Goal: Information Seeking & Learning: Understand process/instructions

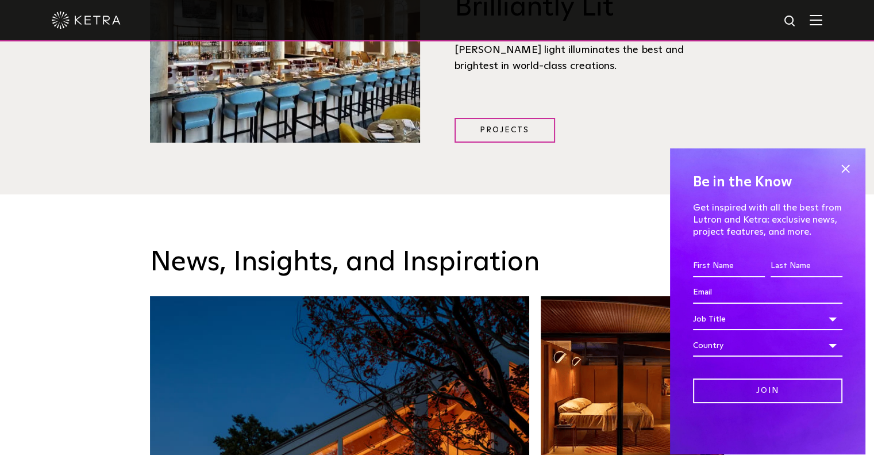
scroll to position [1609, 0]
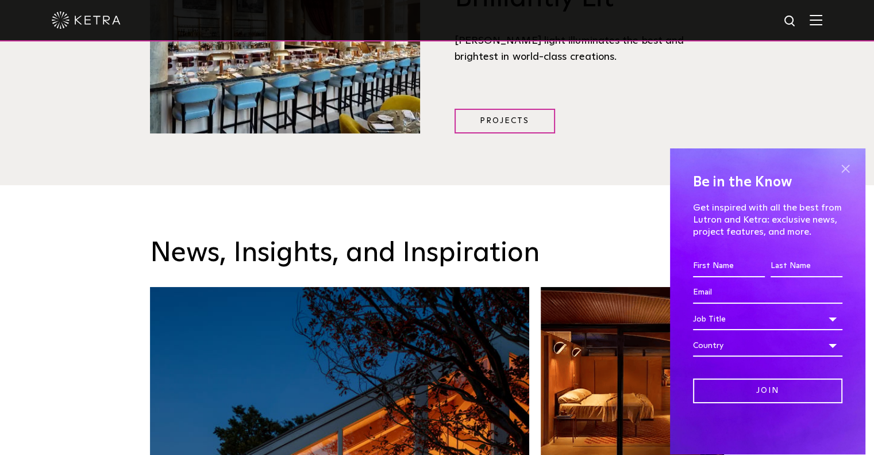
click at [844, 170] on span at bounding box center [845, 168] width 17 height 17
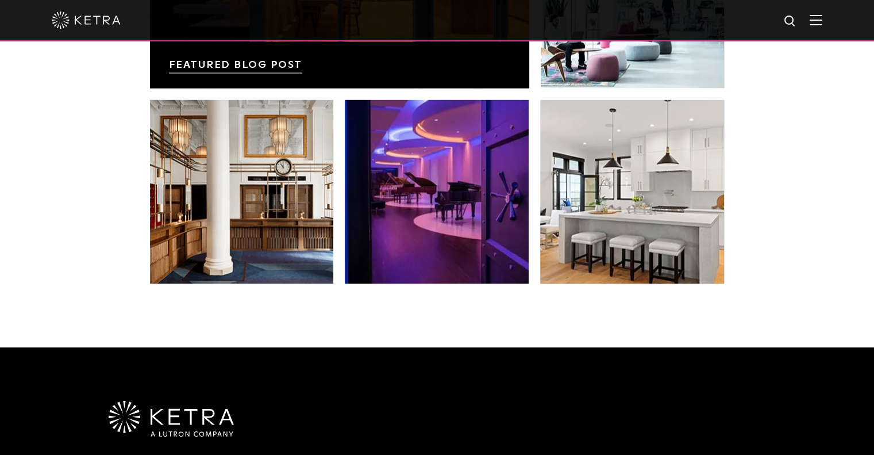
scroll to position [2417, 0]
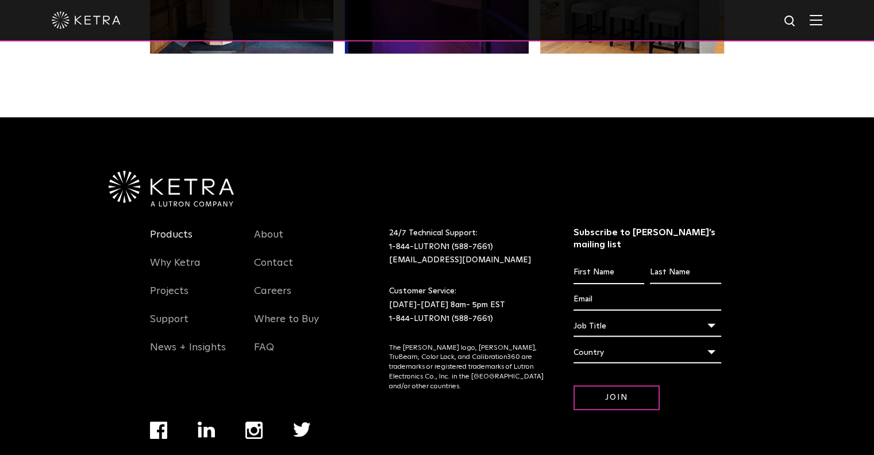
click at [159, 228] on link "Products" at bounding box center [171, 241] width 43 height 26
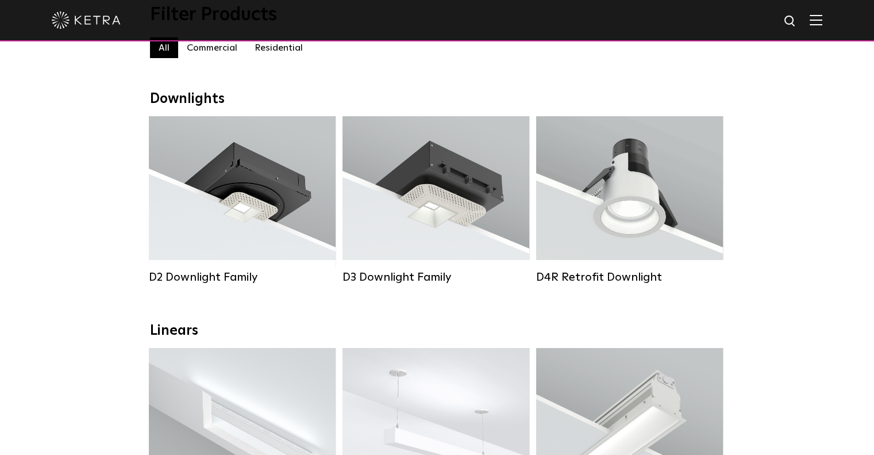
scroll to position [172, 0]
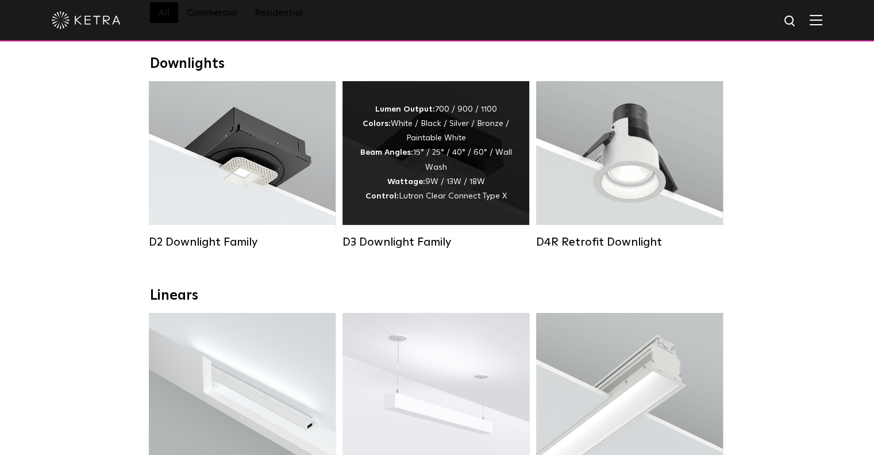
click at [456, 217] on div "Lumen Output: 700 / 900 / 1100 Colors: White / Black / Silver / Bronze / Painta…" at bounding box center [436, 153] width 187 height 144
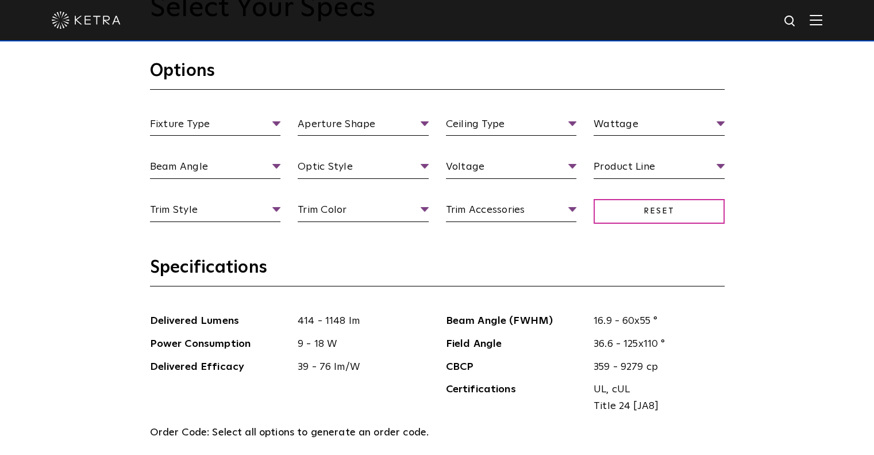
scroll to position [977, 0]
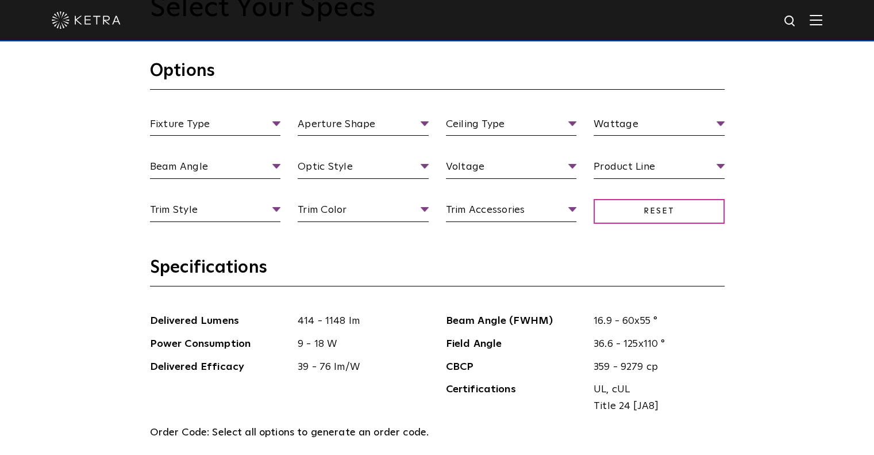
scroll to position [1092, 0]
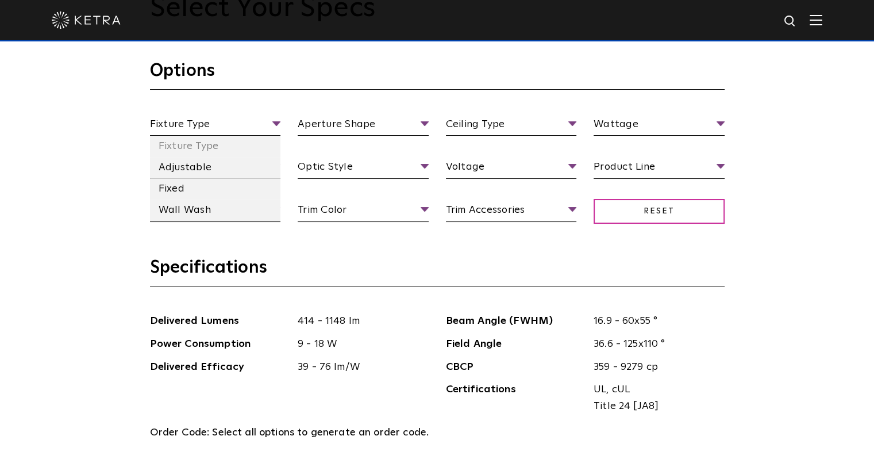
drag, startPoint x: 191, startPoint y: 184, endPoint x: 297, endPoint y: 152, distance: 110.7
click at [193, 184] on li "Fixed" at bounding box center [215, 188] width 131 height 21
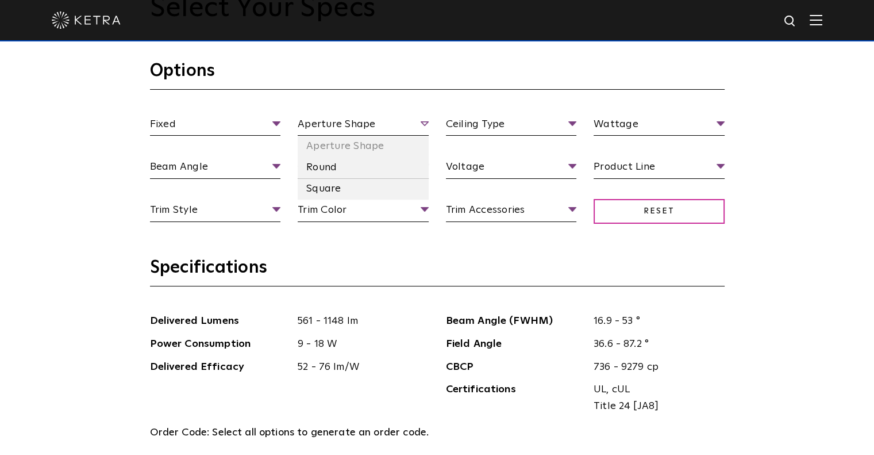
click at [338, 122] on span "Aperture Shape" at bounding box center [363, 126] width 131 height 20
click at [334, 168] on li "Round" at bounding box center [363, 167] width 131 height 21
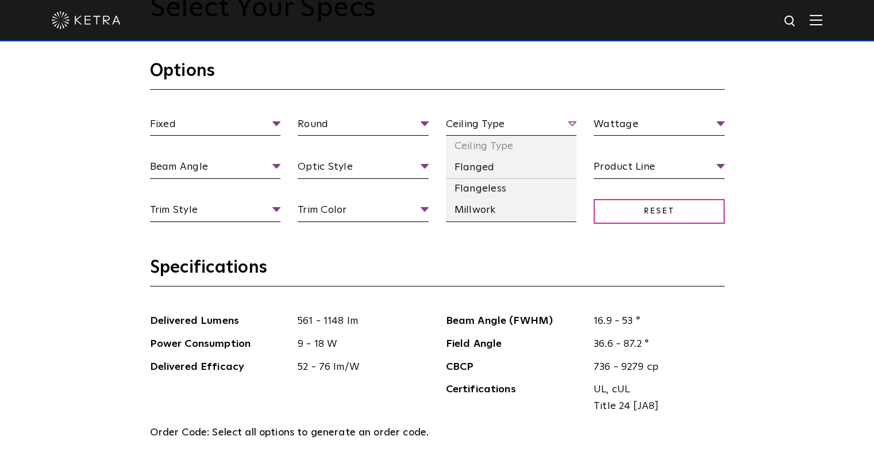
click at [489, 119] on span "Ceiling Type" at bounding box center [511, 126] width 131 height 20
click at [491, 171] on li "Flanged" at bounding box center [511, 167] width 131 height 21
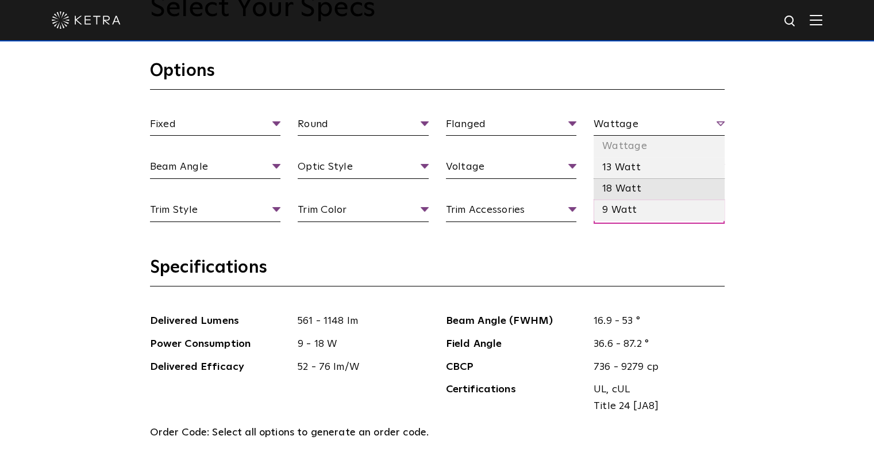
click at [635, 187] on li "18 Watt" at bounding box center [659, 188] width 131 height 21
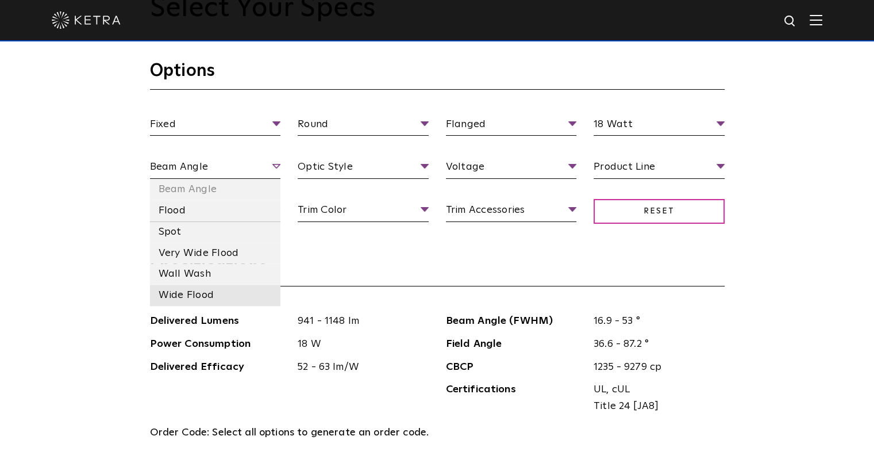
click at [211, 293] on li "Wide Flood" at bounding box center [215, 295] width 131 height 21
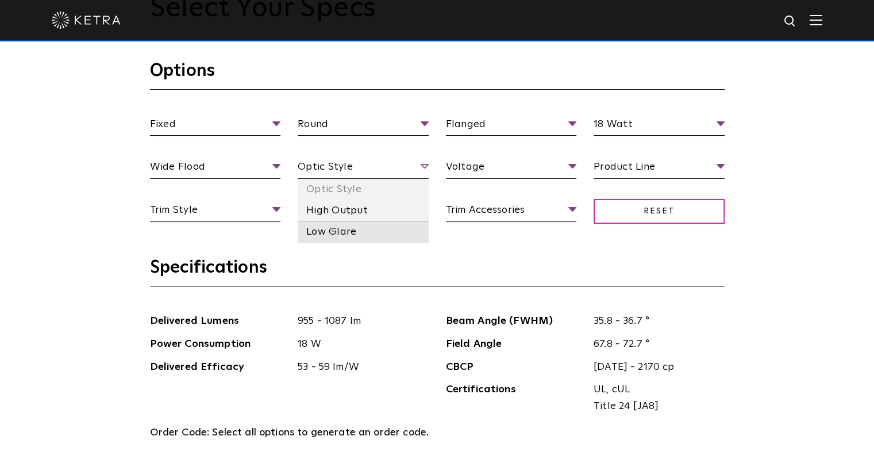
click at [339, 230] on li "Low Glare" at bounding box center [363, 231] width 131 height 21
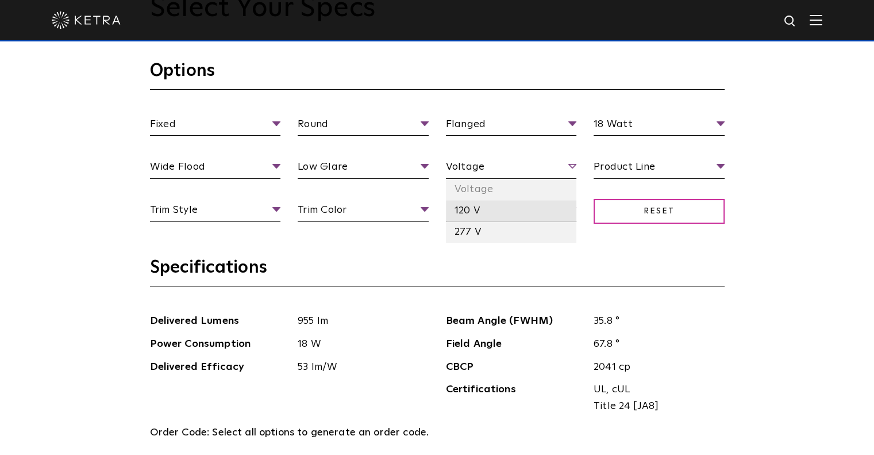
click at [470, 212] on li "120 V" at bounding box center [511, 210] width 131 height 21
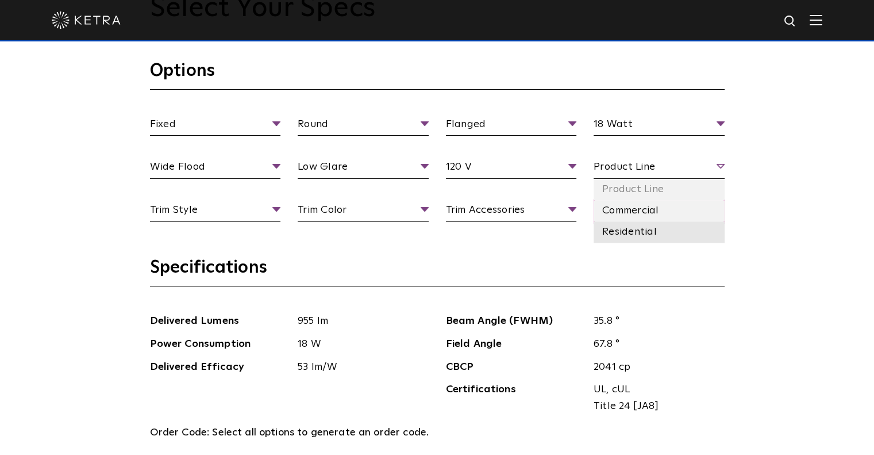
click at [631, 228] on li "Residential" at bounding box center [659, 231] width 131 height 21
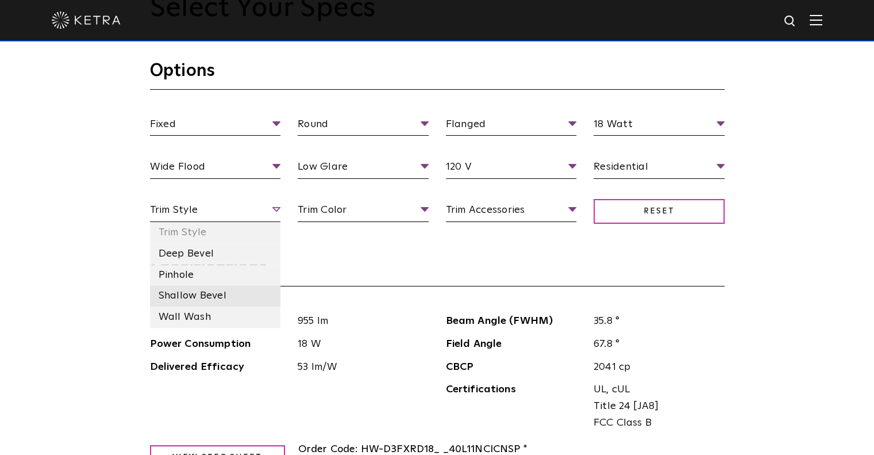
click at [203, 297] on li "Shallow Bevel" at bounding box center [215, 295] width 131 height 21
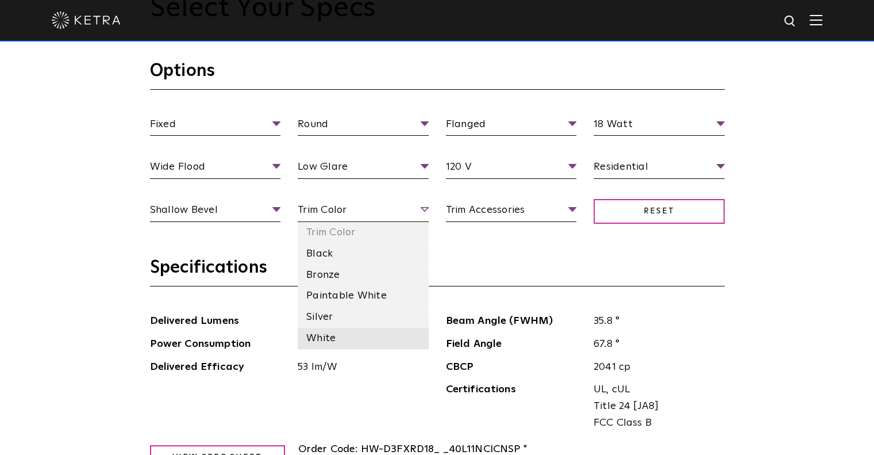
click at [329, 333] on li "White" at bounding box center [363, 338] width 131 height 21
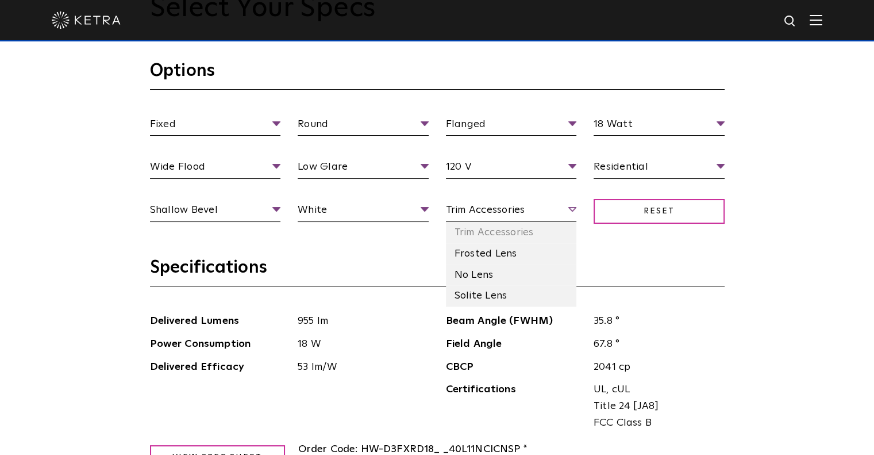
click at [472, 208] on span "Trim Accessories" at bounding box center [511, 212] width 131 height 20
click at [502, 275] on li "No Lens" at bounding box center [511, 274] width 131 height 21
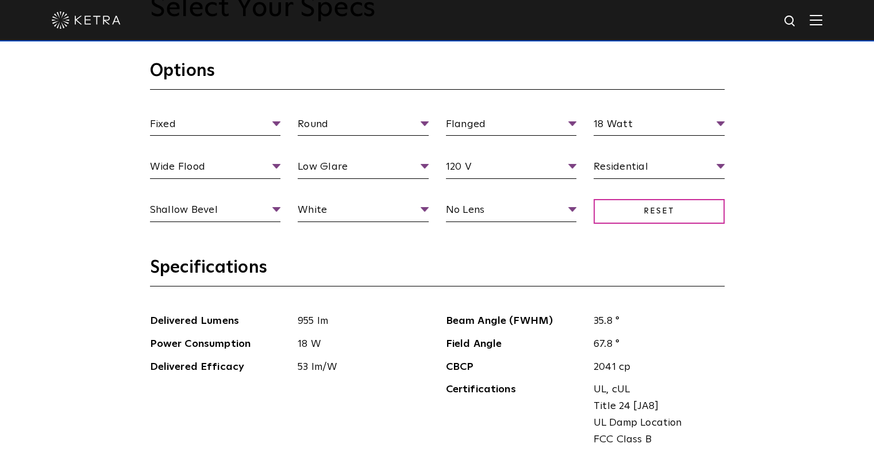
click at [513, 222] on div "Fixed Fixture Type Adjustable Fixed Wall Wash Round Aperture Shape Round Square…" at bounding box center [437, 180] width 592 height 129
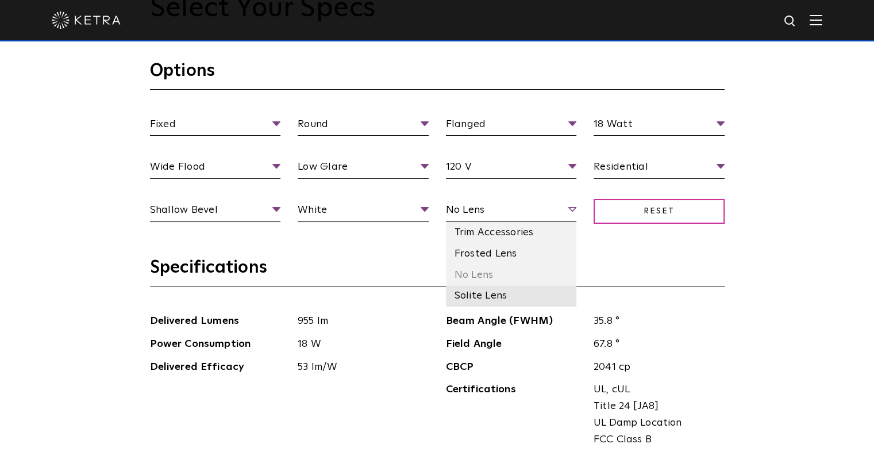
click at [497, 297] on li "Solite Lens" at bounding box center [511, 295] width 131 height 21
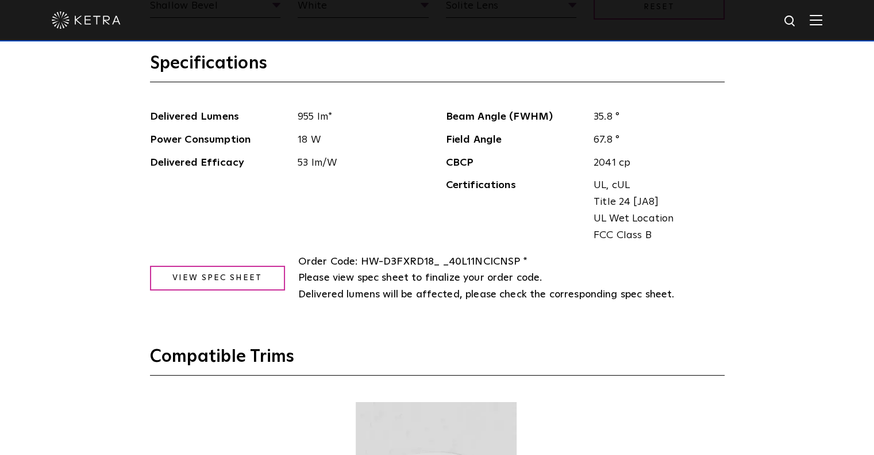
scroll to position [1322, 0]
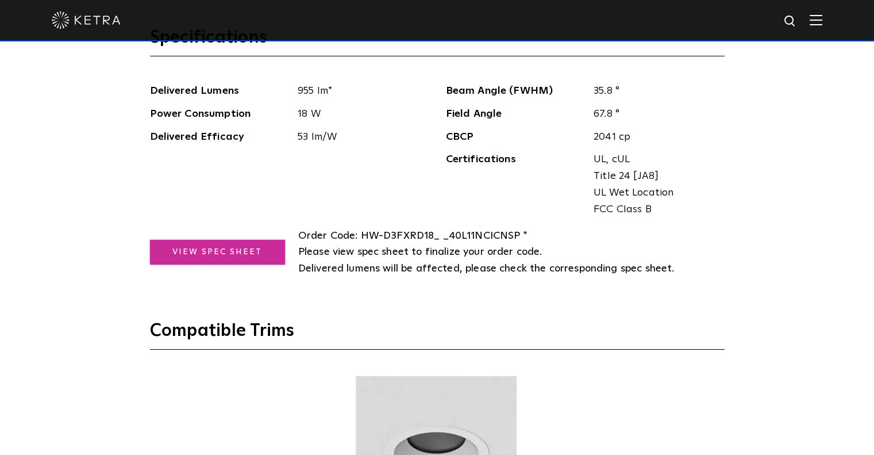
click at [206, 250] on link "View Spec Sheet" at bounding box center [217, 252] width 135 height 25
